Goal: Task Accomplishment & Management: Complete application form

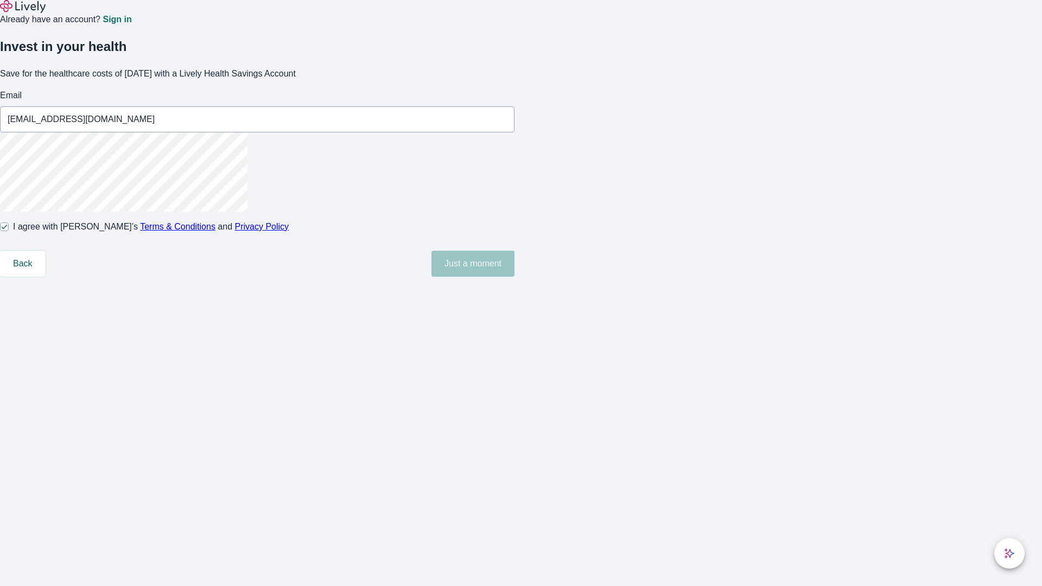
type input "[EMAIL_ADDRESS][DOMAIN_NAME]"
click at [9, 231] on input "I agree with Lively’s Terms & Conditions and Privacy Policy" at bounding box center [4, 227] width 9 height 9
checkbox input "false"
type input "[PERSON_NAME][EMAIL_ADDRESS][DOMAIN_NAME]"
click at [9, 231] on input "I agree with Lively’s Terms & Conditions and Privacy Policy" at bounding box center [4, 227] width 9 height 9
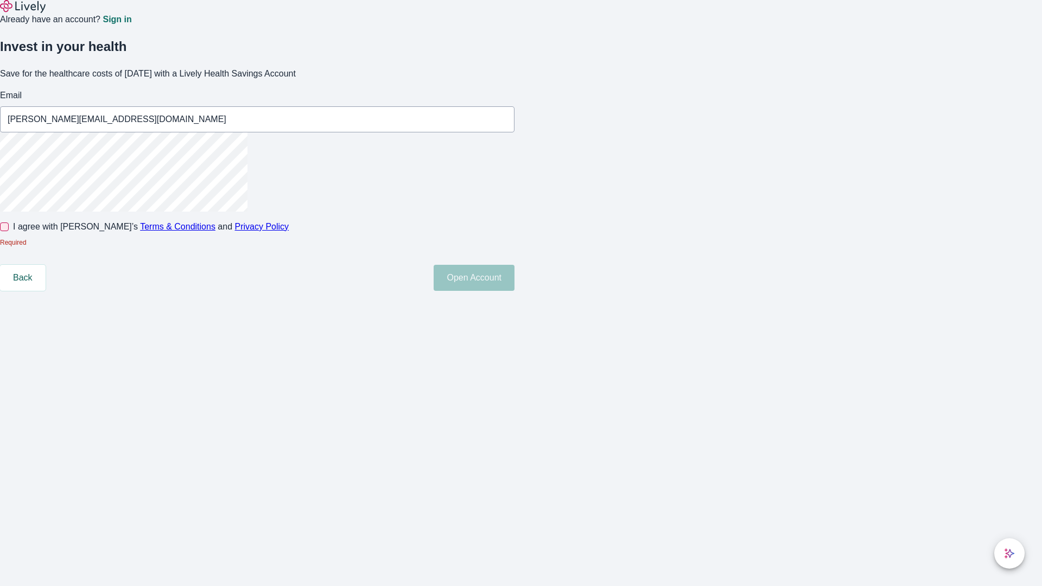
checkbox input "true"
click at [515, 277] on button "Open Account" at bounding box center [474, 264] width 81 height 26
